Goal: Task Accomplishment & Management: Manage account settings

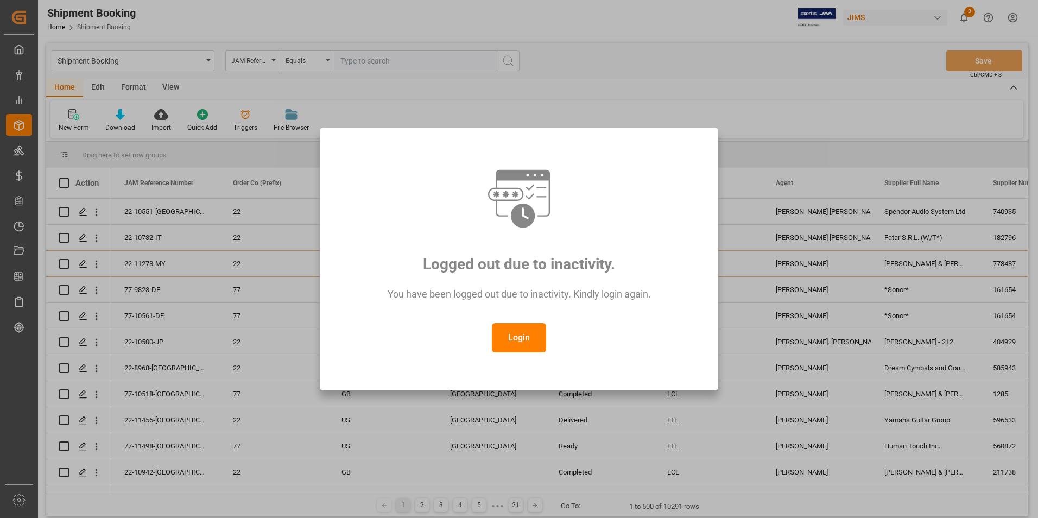
click at [516, 340] on button "Login" at bounding box center [519, 337] width 54 height 29
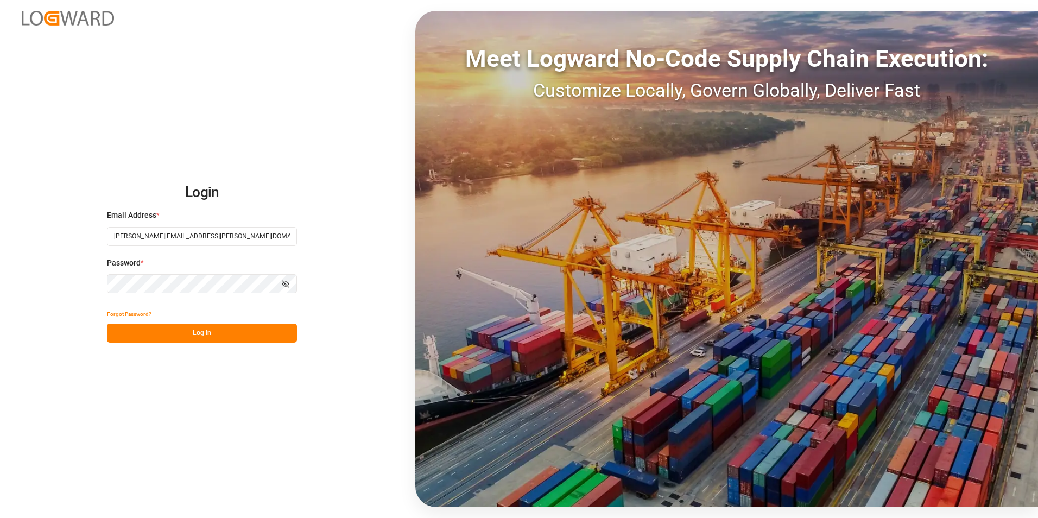
click at [198, 338] on button "Log In" at bounding box center [202, 333] width 190 height 19
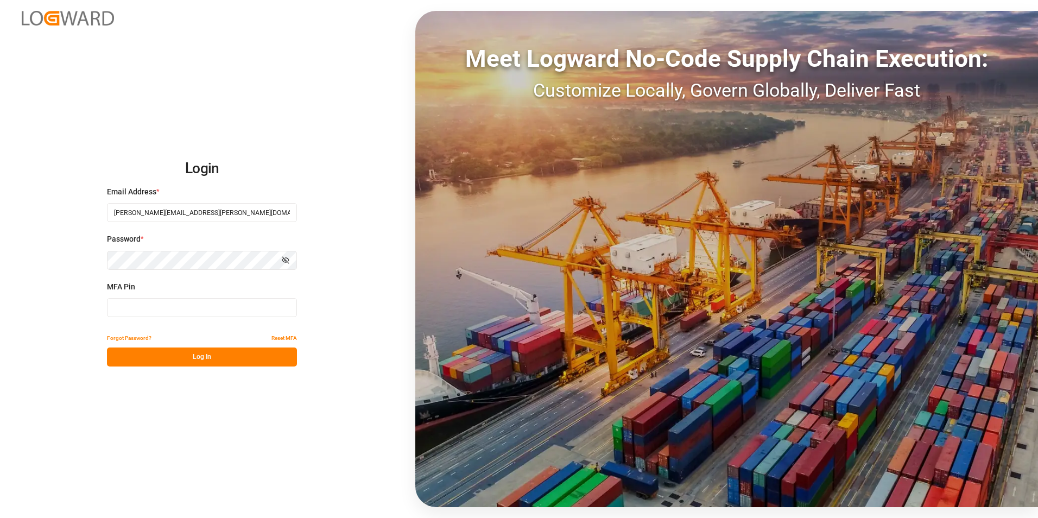
click at [180, 313] on input at bounding box center [202, 307] width 190 height 19
type input "300694"
click at [199, 358] on button "Log In" at bounding box center [202, 356] width 190 height 19
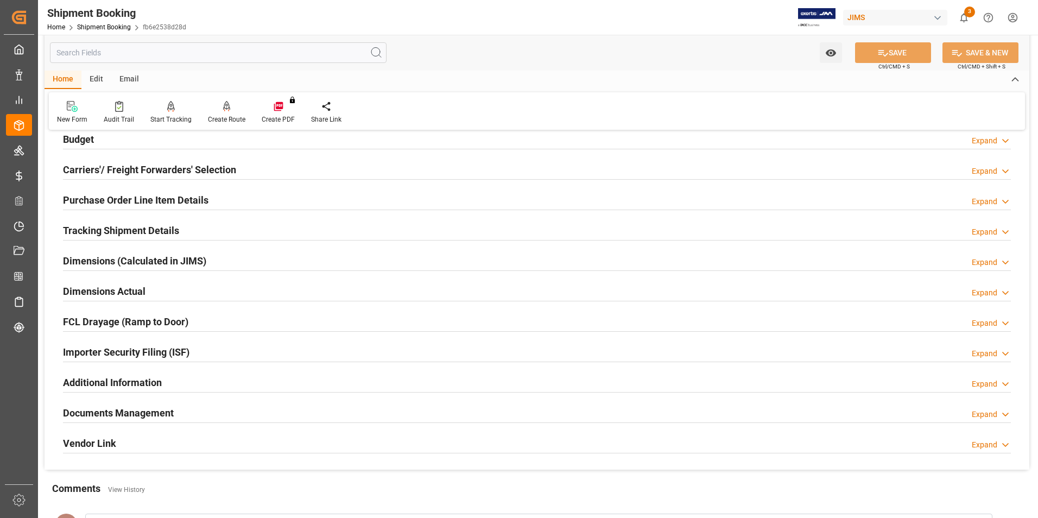
scroll to position [163, 0]
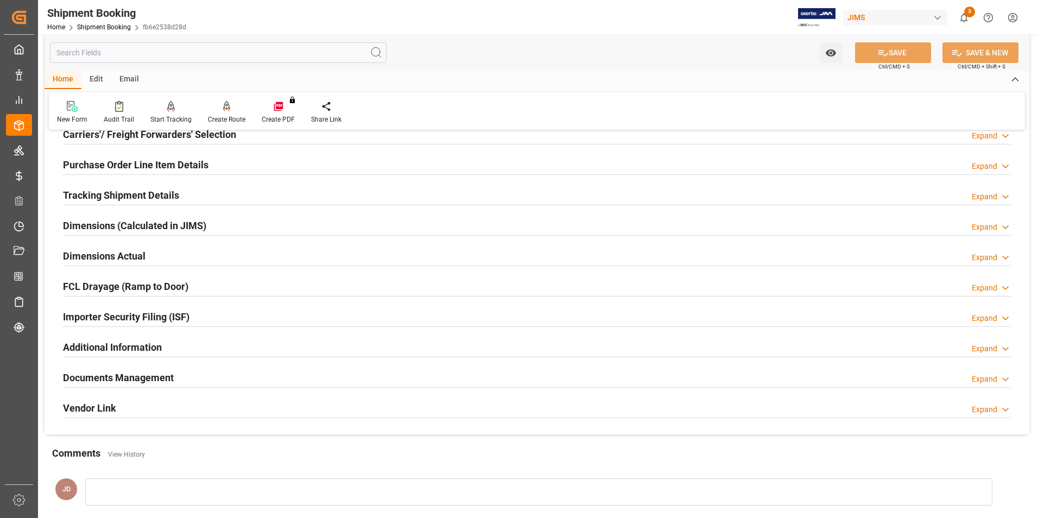
click at [129, 372] on h2 "Documents Management" at bounding box center [118, 377] width 111 height 15
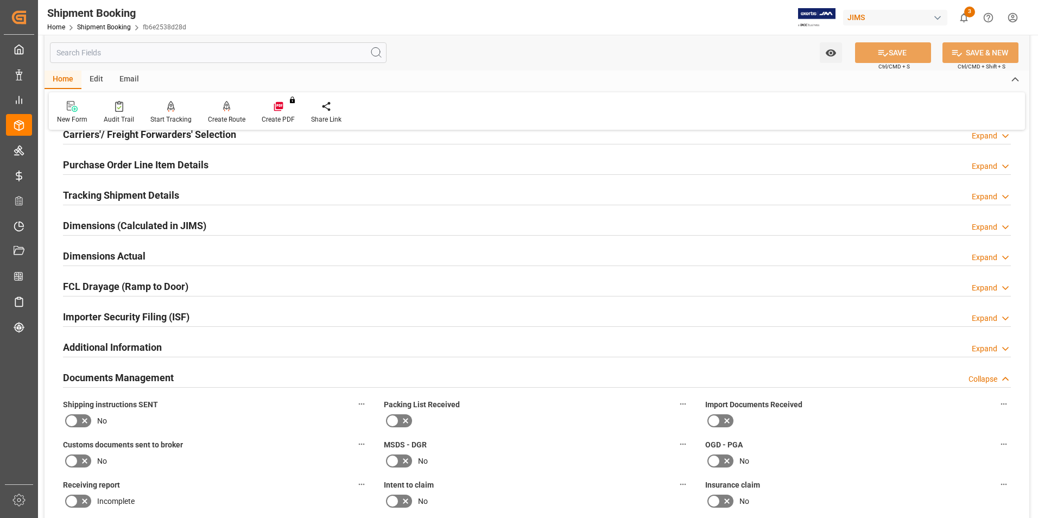
click at [720, 417] on icon at bounding box center [726, 420] width 13 height 13
click at [0, 0] on input "checkbox" at bounding box center [0, 0] width 0 height 0
click at [401, 417] on icon at bounding box center [405, 420] width 13 height 13
click at [0, 0] on input "checkbox" at bounding box center [0, 0] width 0 height 0
click at [716, 415] on icon at bounding box center [713, 420] width 13 height 13
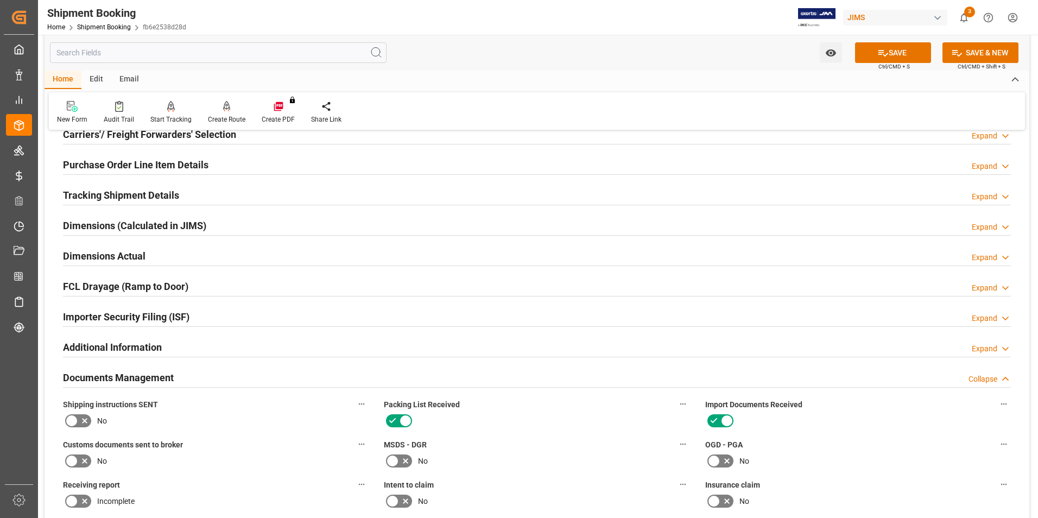
click at [0, 0] on input "checkbox" at bounding box center [0, 0] width 0 height 0
click at [396, 417] on icon at bounding box center [392, 420] width 13 height 13
click at [0, 0] on input "checkbox" at bounding box center [0, 0] width 0 height 0
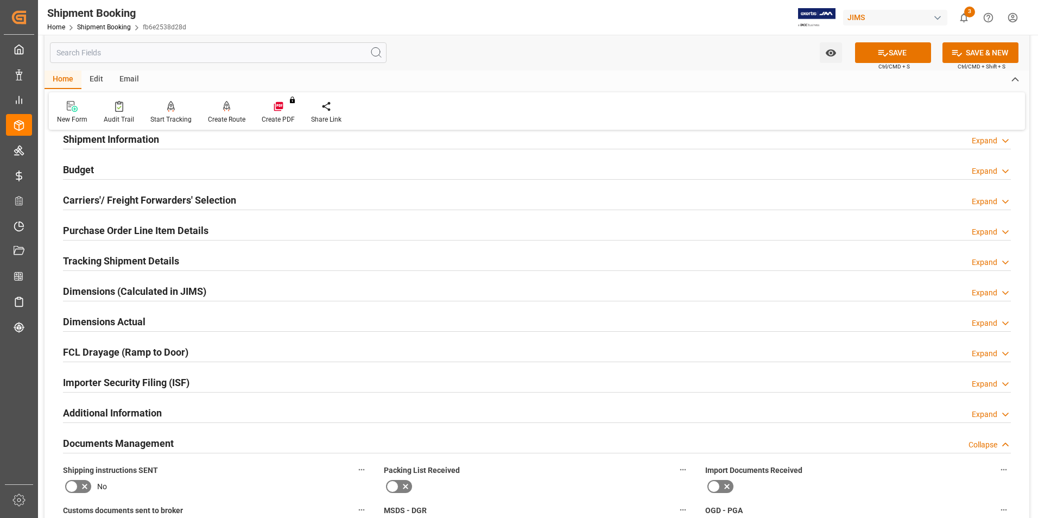
scroll to position [0, 0]
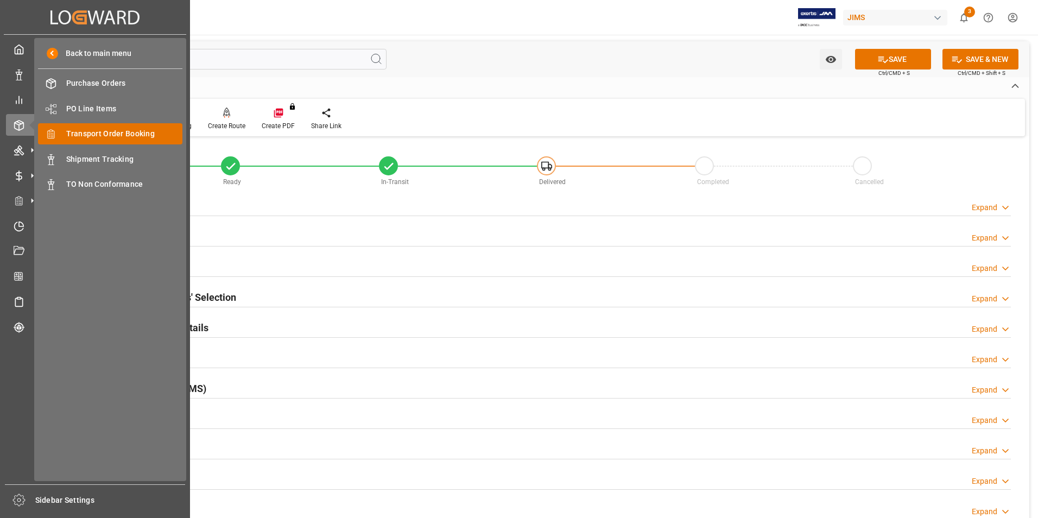
click at [118, 130] on span "Transport Order Booking" at bounding box center [124, 133] width 117 height 11
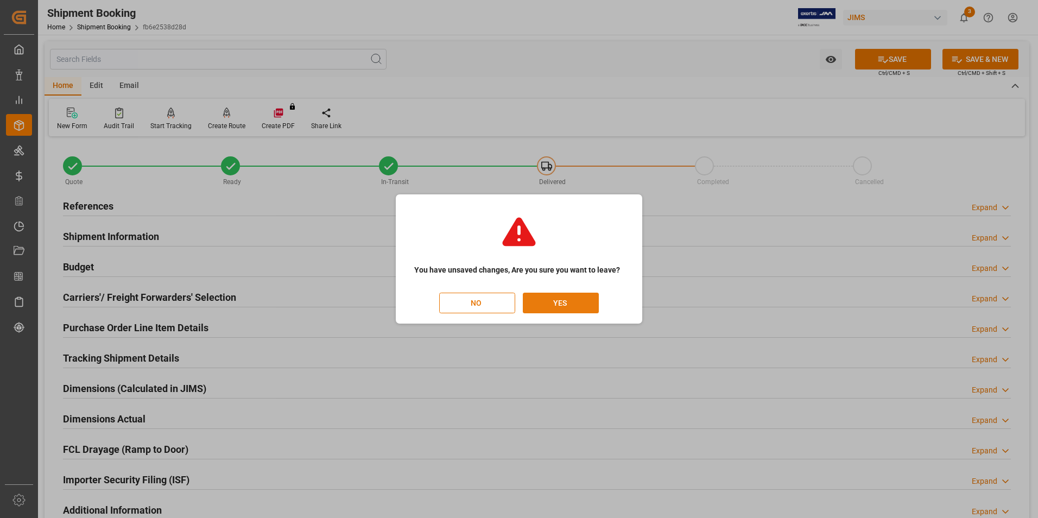
click at [543, 308] on button "YES" at bounding box center [561, 303] width 76 height 21
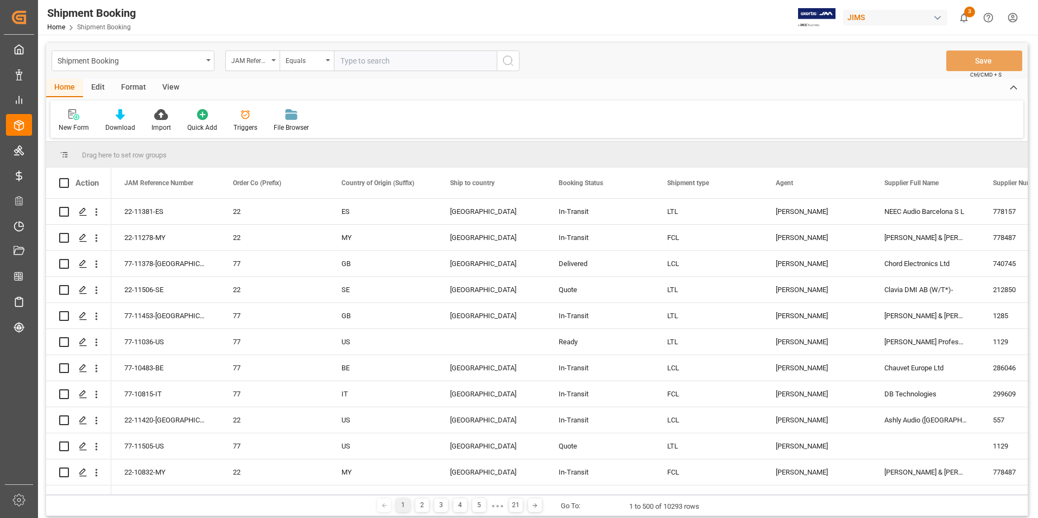
click at [370, 62] on input "text" at bounding box center [415, 60] width 163 height 21
click at [428, 58] on input "22-10732-IT Fatar" at bounding box center [415, 60] width 163 height 21
type input "22-10732-IT"
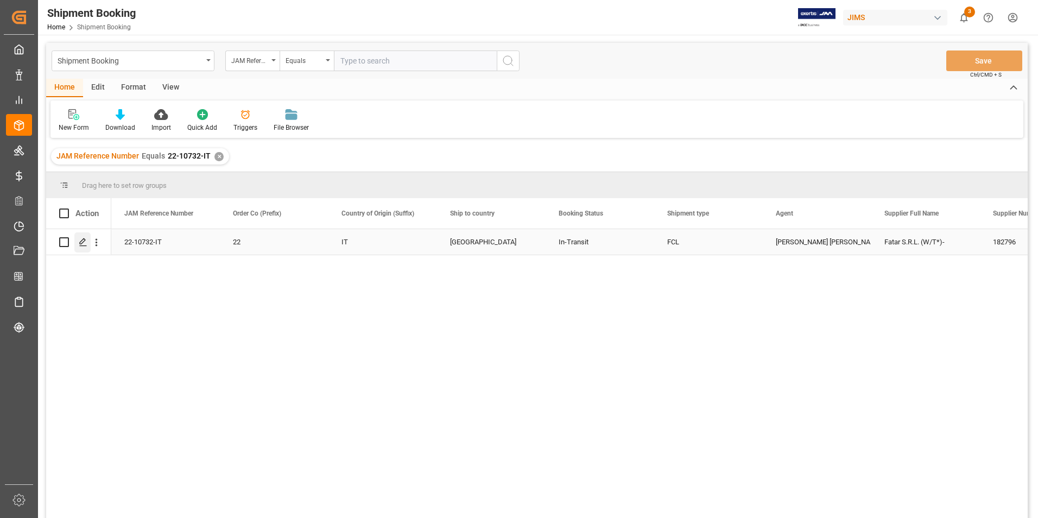
click at [85, 241] on polygon "Press SPACE to select this row." at bounding box center [82, 241] width 5 height 5
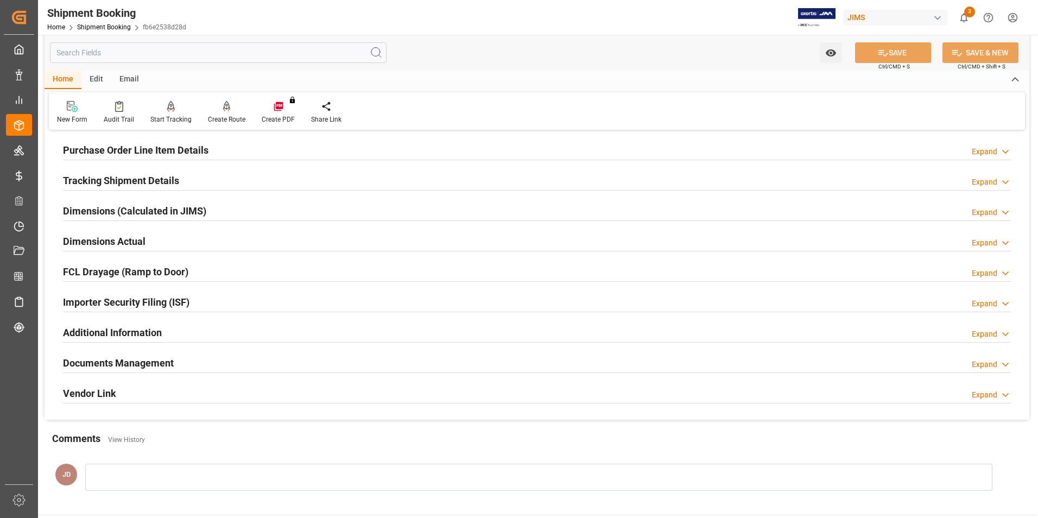
scroll to position [217, 0]
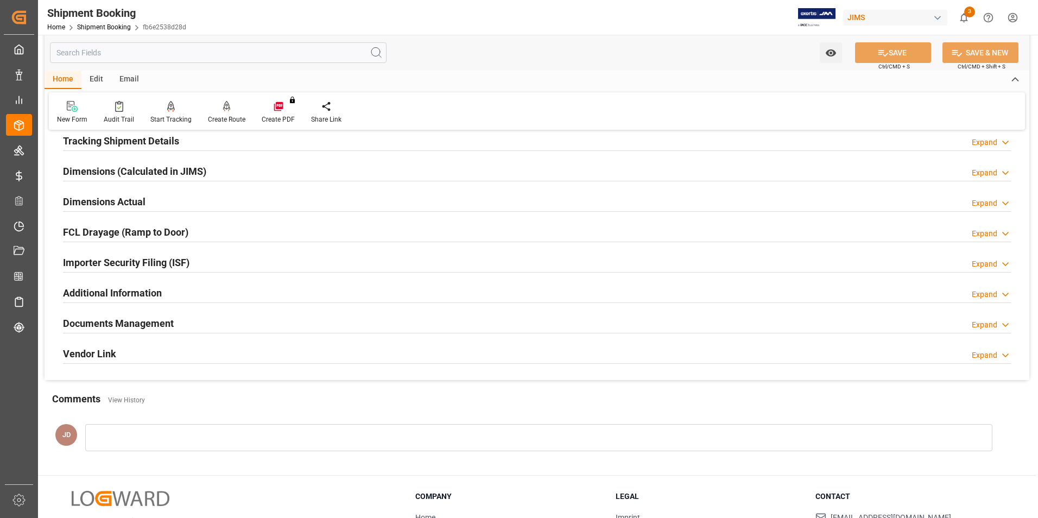
click at [104, 316] on h2 "Documents Management" at bounding box center [118, 323] width 111 height 15
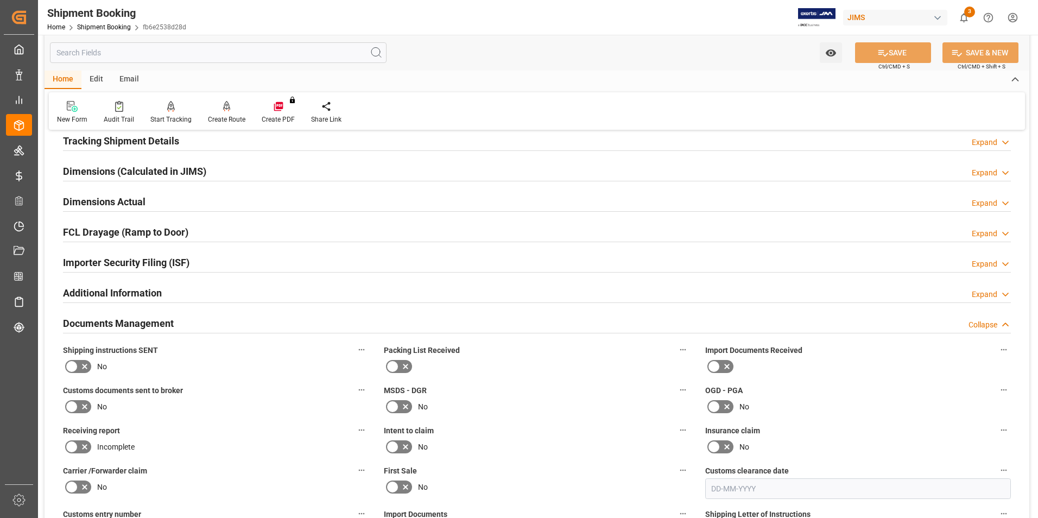
click at [727, 360] on icon at bounding box center [726, 366] width 13 height 13
click at [0, 0] on input "checkbox" at bounding box center [0, 0] width 0 height 0
click at [402, 364] on icon at bounding box center [405, 366] width 13 height 13
click at [0, 0] on input "checkbox" at bounding box center [0, 0] width 0 height 0
click at [77, 405] on icon at bounding box center [71, 406] width 13 height 13
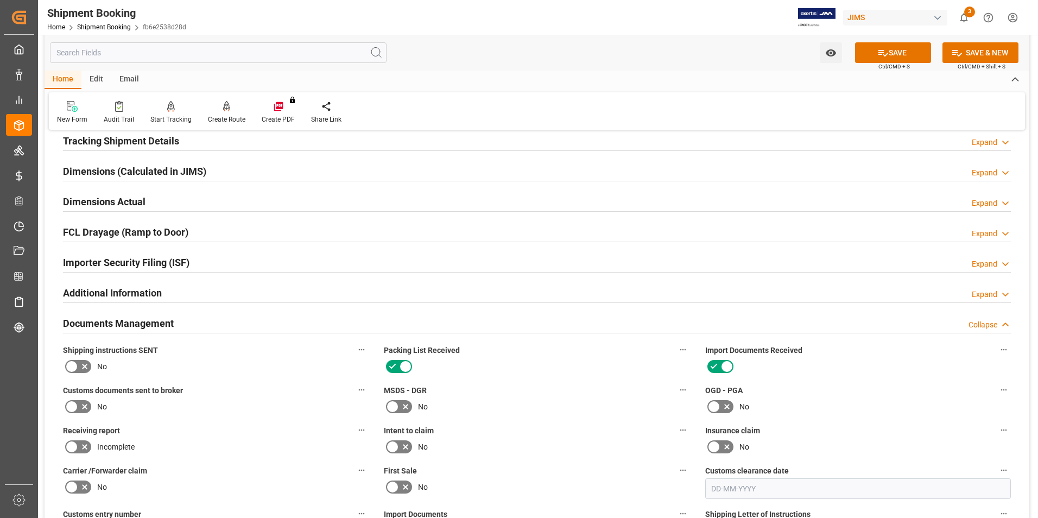
click at [0, 0] on input "checkbox" at bounding box center [0, 0] width 0 height 0
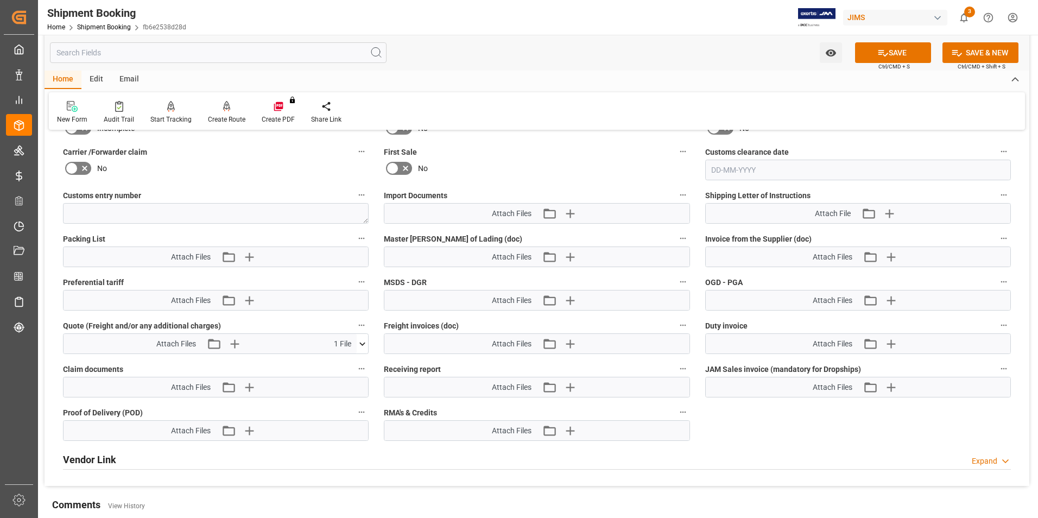
scroll to position [543, 0]
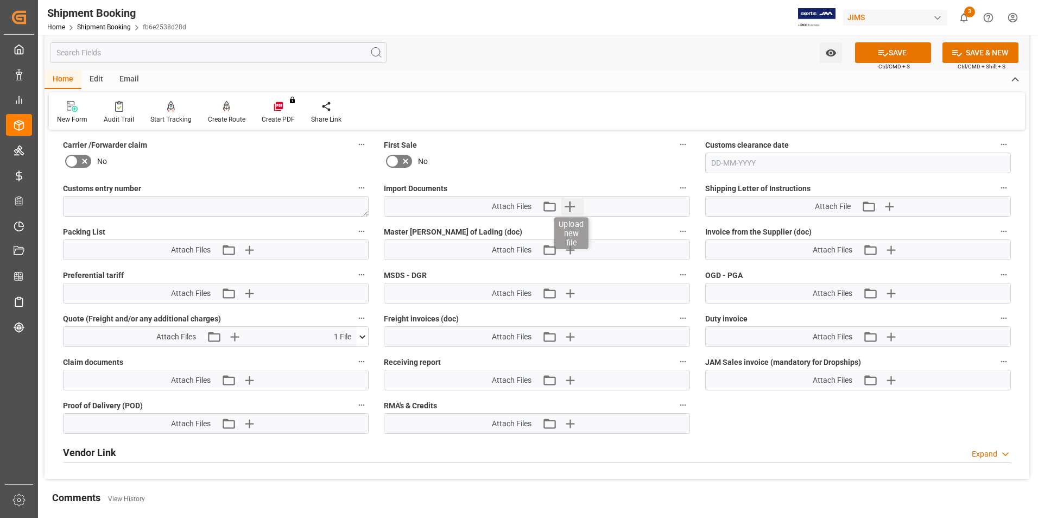
click at [570, 203] on icon "button" at bounding box center [570, 206] width 10 height 10
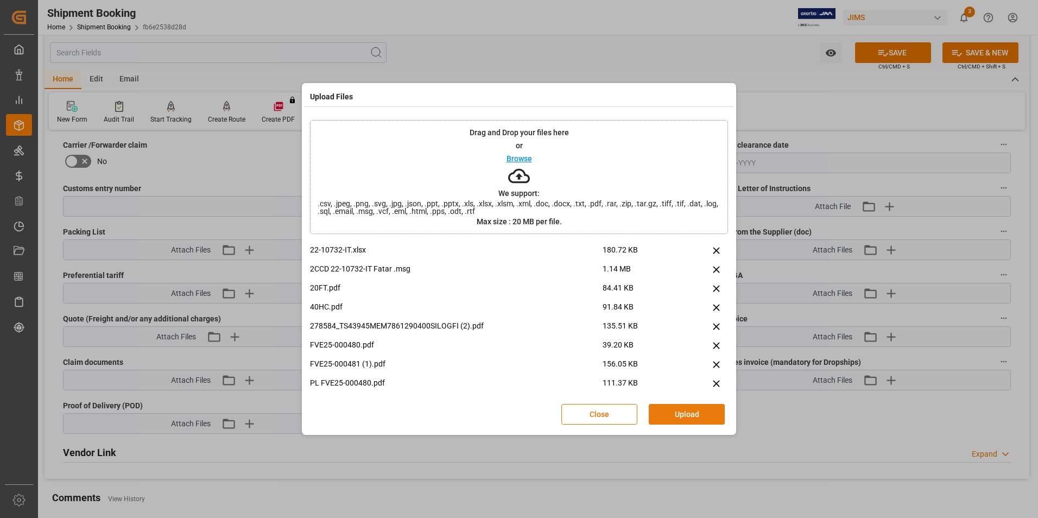
click at [681, 415] on button "Upload" at bounding box center [687, 414] width 76 height 21
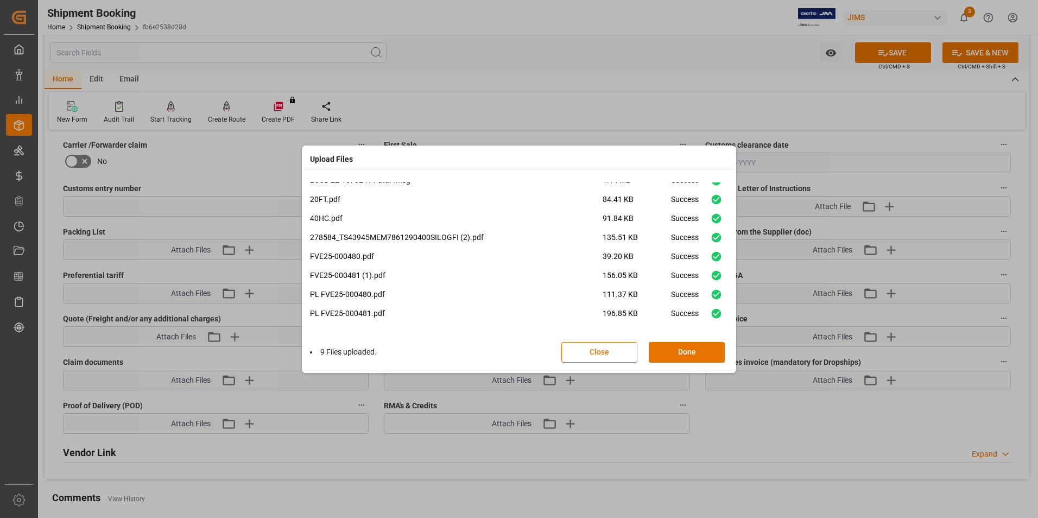
scroll to position [0, 0]
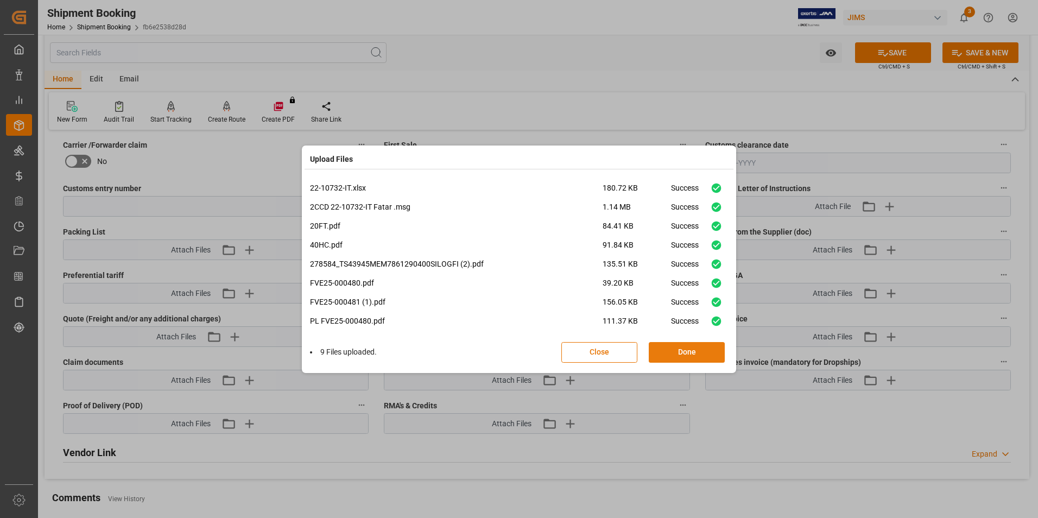
click at [679, 355] on button "Done" at bounding box center [687, 352] width 76 height 21
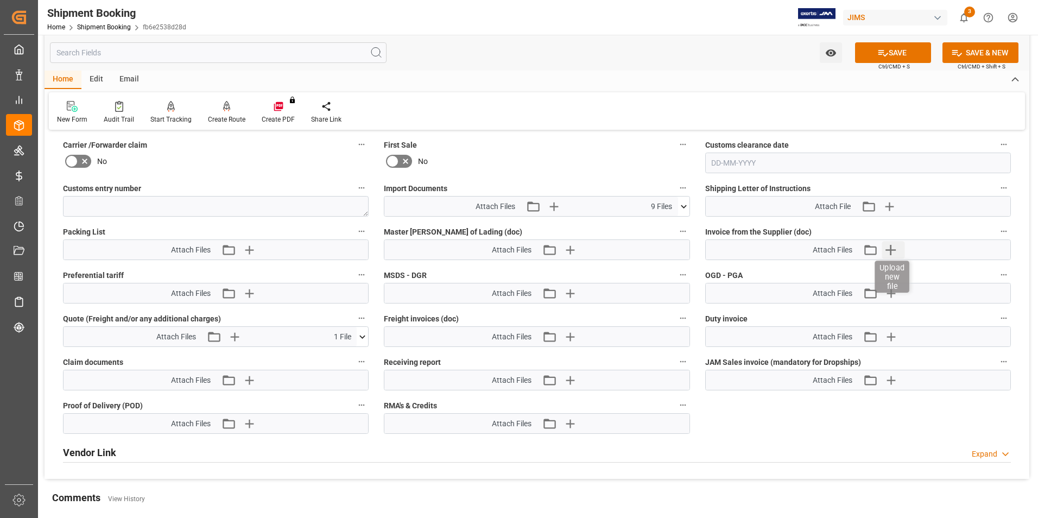
click at [889, 247] on icon "button" at bounding box center [890, 249] width 17 height 17
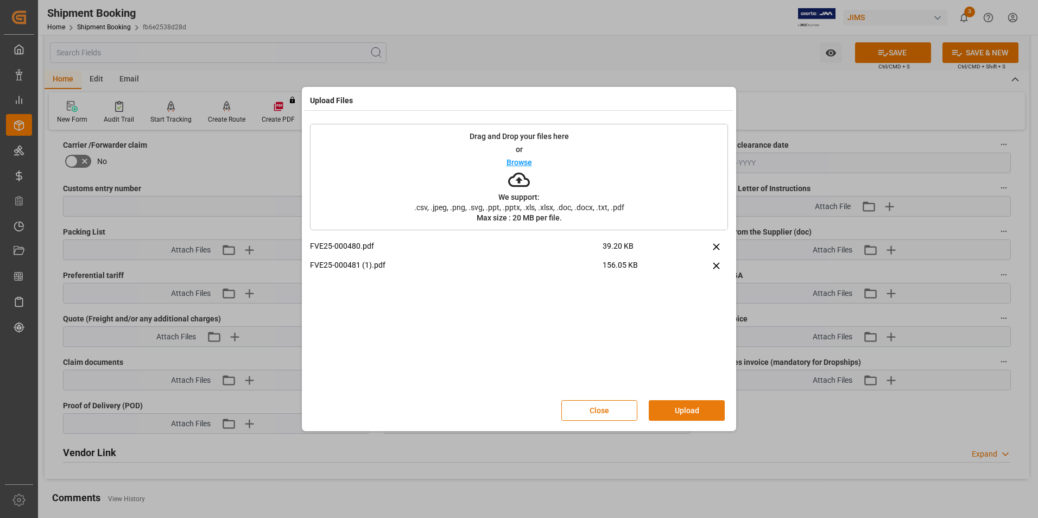
click at [698, 408] on button "Upload" at bounding box center [687, 410] width 76 height 21
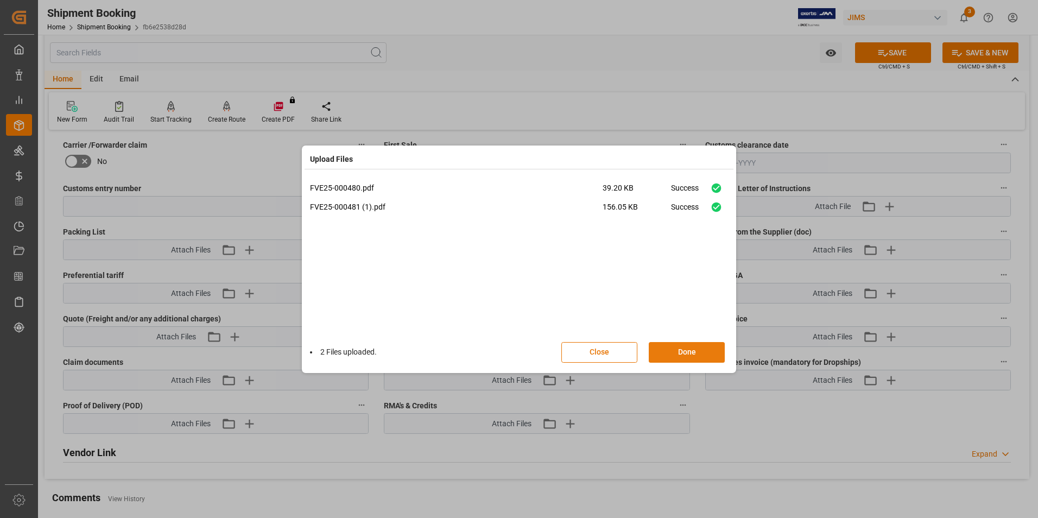
click at [686, 353] on button "Done" at bounding box center [687, 352] width 76 height 21
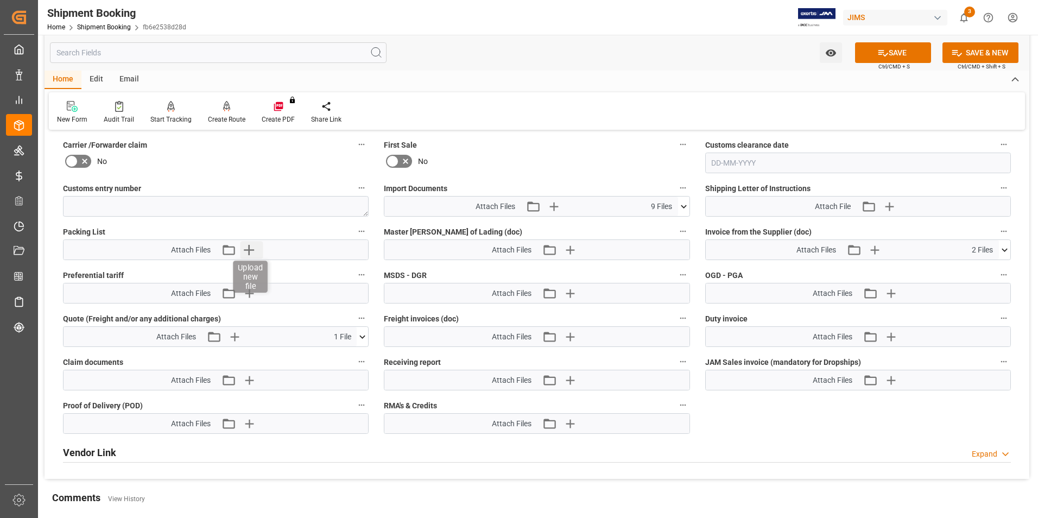
click at [250, 250] on icon "button" at bounding box center [248, 249] width 17 height 17
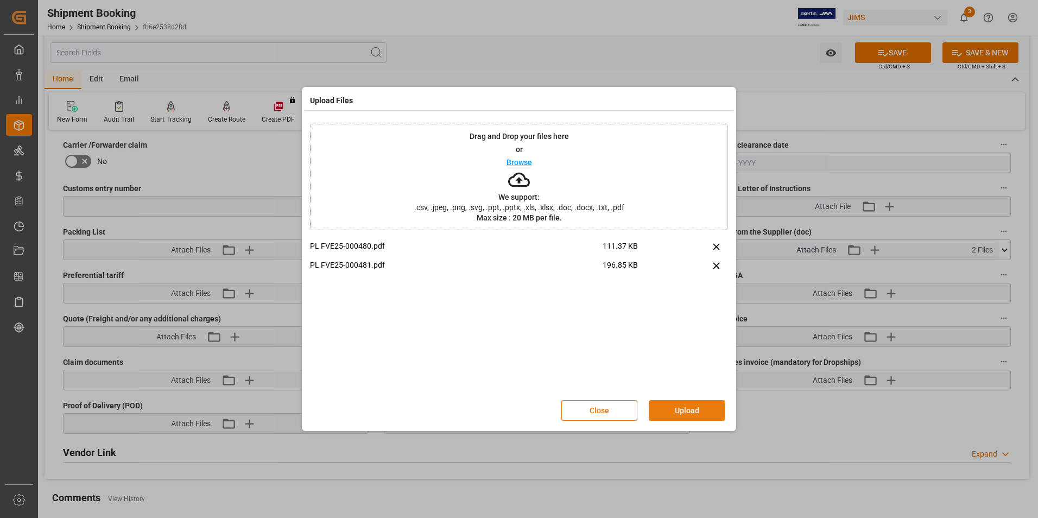
click at [696, 408] on button "Upload" at bounding box center [687, 410] width 76 height 21
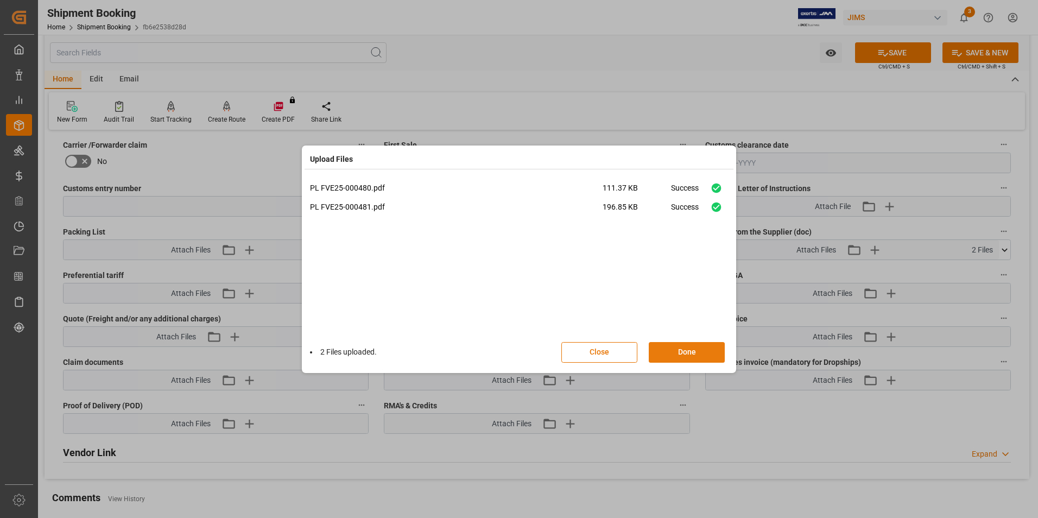
click at [712, 350] on button "Done" at bounding box center [687, 352] width 76 height 21
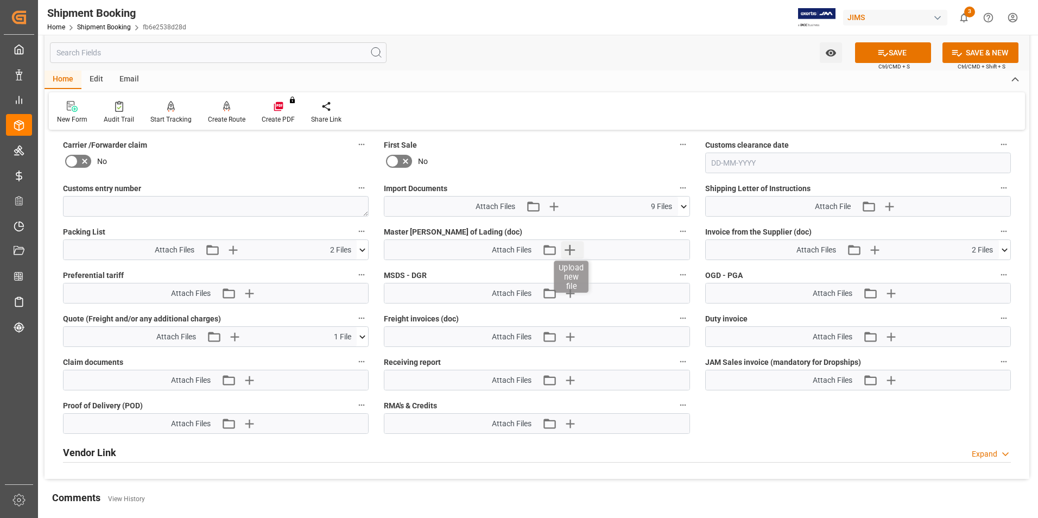
click at [566, 249] on icon "button" at bounding box center [570, 250] width 10 height 10
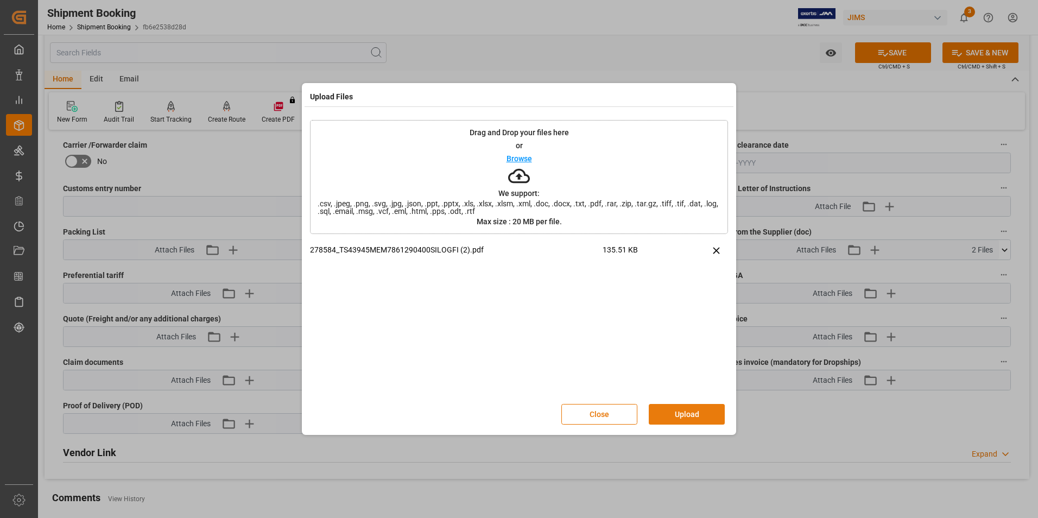
click at [685, 415] on button "Upload" at bounding box center [687, 414] width 76 height 21
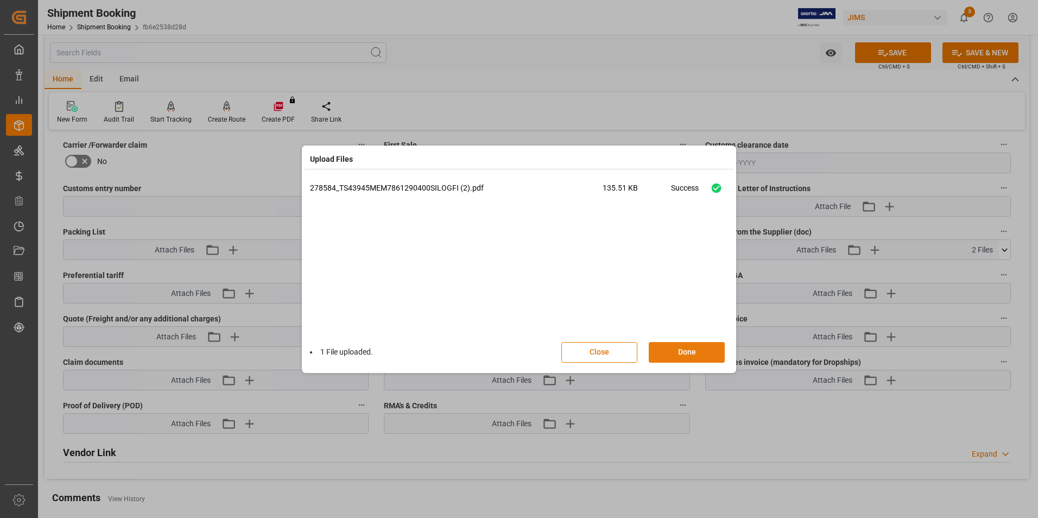
drag, startPoint x: 692, startPoint y: 346, endPoint x: 699, endPoint y: 342, distance: 8.0
click at [696, 345] on button "Done" at bounding box center [687, 352] width 76 height 21
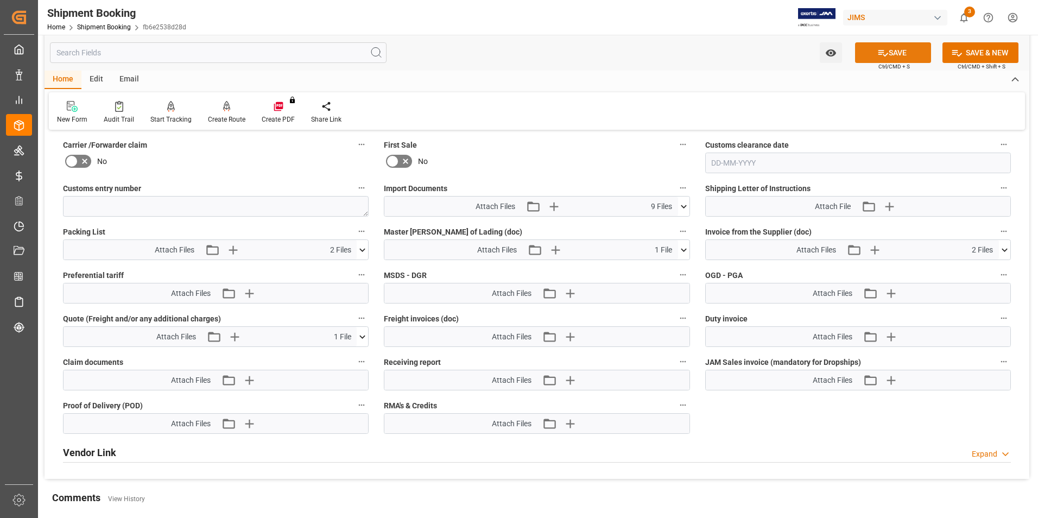
click at [900, 56] on button "SAVE" at bounding box center [893, 52] width 76 height 21
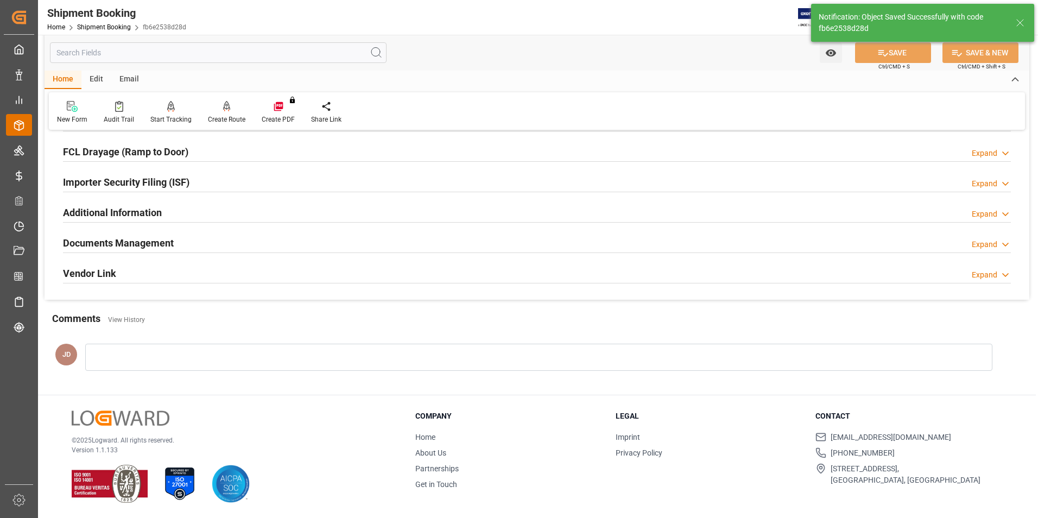
scroll to position [118, 0]
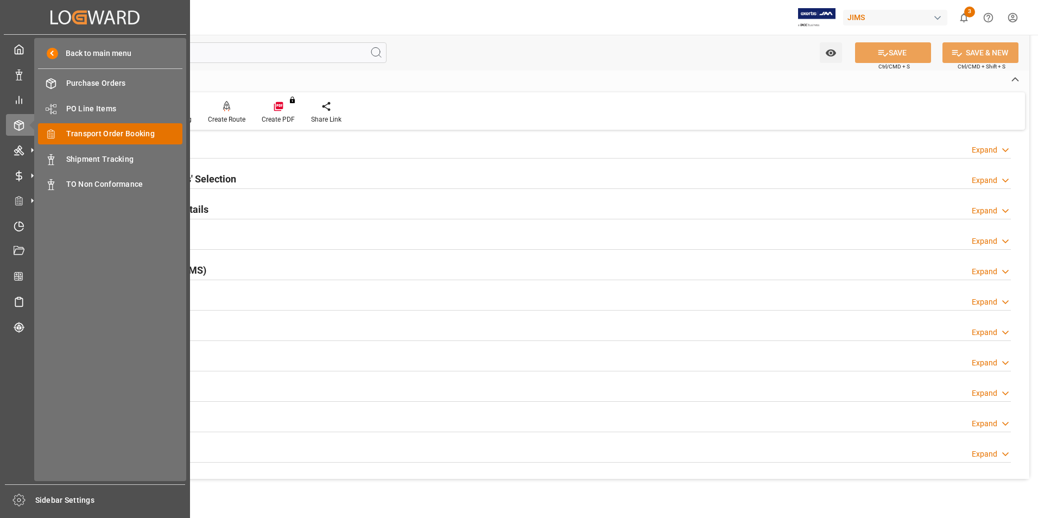
click at [123, 134] on span "Transport Order Booking" at bounding box center [124, 133] width 117 height 11
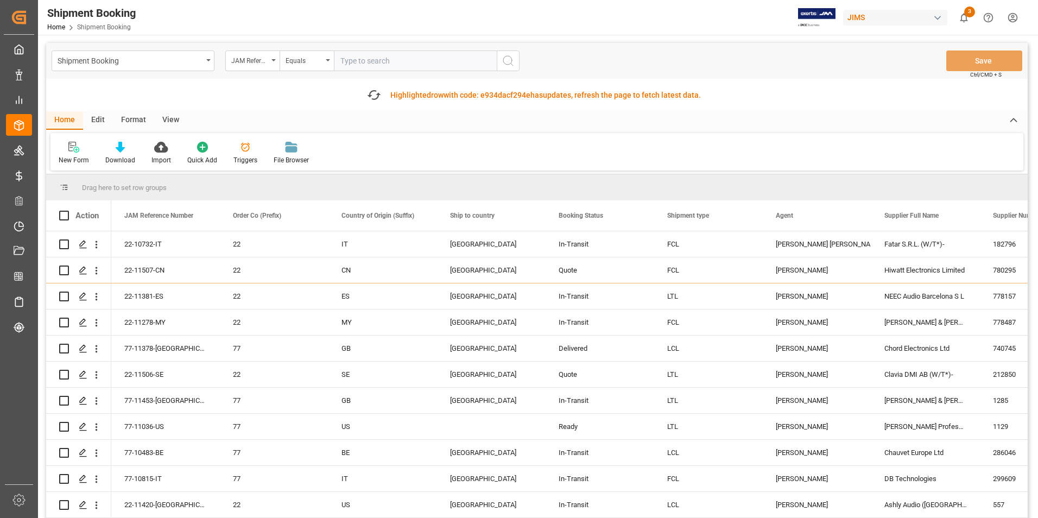
click at [390, 53] on input "text" at bounding box center [415, 60] width 163 height 21
click at [389, 56] on input "text" at bounding box center [415, 60] width 163 height 21
paste input "22-11406-TW"
type input "22-11406-TW"
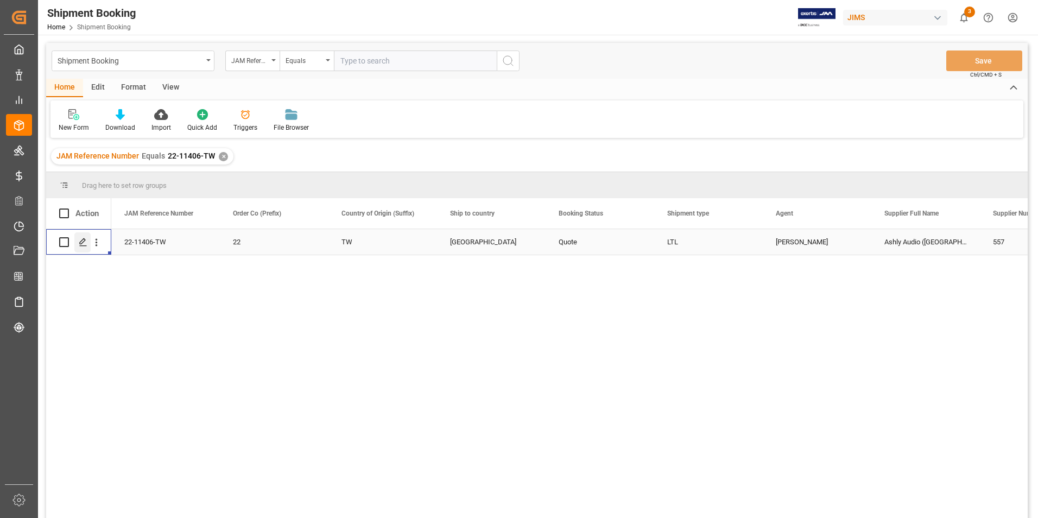
click at [81, 239] on icon "Press SPACE to select this row." at bounding box center [83, 242] width 9 height 9
